Goal: Information Seeking & Learning: Learn about a topic

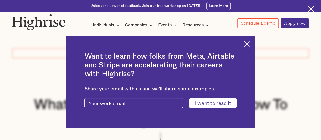
click at [249, 43] on img at bounding box center [247, 44] width 6 height 6
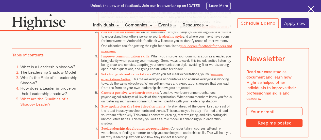
scroll to position [1347, 0]
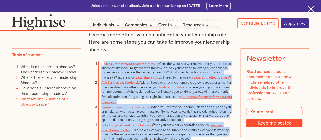
drag, startPoint x: 102, startPoint y: 49, endPoint x: 158, endPoint y: 124, distance: 93.9
click at [158, 124] on ol "Assess your current leadership style: Consider what has worked well for you in …" at bounding box center [161, 125] width 144 height 129
click at [104, 61] on li "Assess your current leadership style: Consider what has worked well for you in …" at bounding box center [166, 70] width 134 height 19
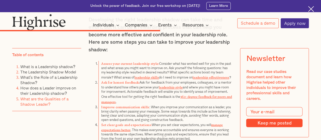
click at [94, 61] on ol "Assess your current leadership style: Consider what has worked well for you in …" at bounding box center [161, 125] width 144 height 129
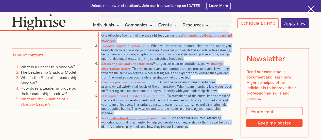
scroll to position [1431, 0]
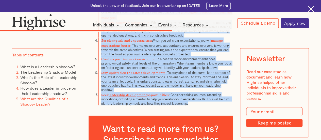
drag, startPoint x: 95, startPoint y: 48, endPoint x: 203, endPoint y: 83, distance: 113.2
click at [203, 83] on ol "Assess your current leadership style: Consider what has worked well for you in …" at bounding box center [161, 40] width 144 height 129
copy ol "Assess your current leadership style: Consider what has worked well for you in …"
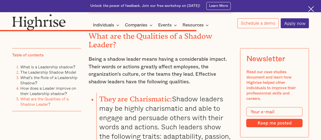
scroll to position [1558, 0]
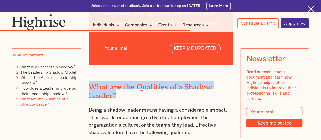
drag, startPoint x: 118, startPoint y: 74, endPoint x: 91, endPoint y: 65, distance: 28.9
click at [91, 81] on h2 "What are the Qualities of a Shadow Leader?" at bounding box center [161, 89] width 144 height 17
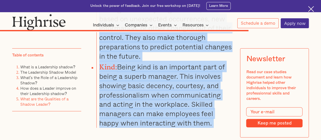
scroll to position [2000, 0]
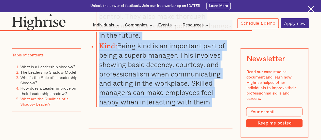
drag, startPoint x: 88, startPoint y: 65, endPoint x: 231, endPoint y: 84, distance: 144.3
copy div "What are the Qualities of a Shadow Leader? Being a shadow leader means having a…"
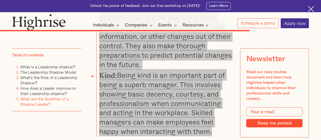
scroll to position [1982, 0]
